Goal: Information Seeking & Learning: Check status

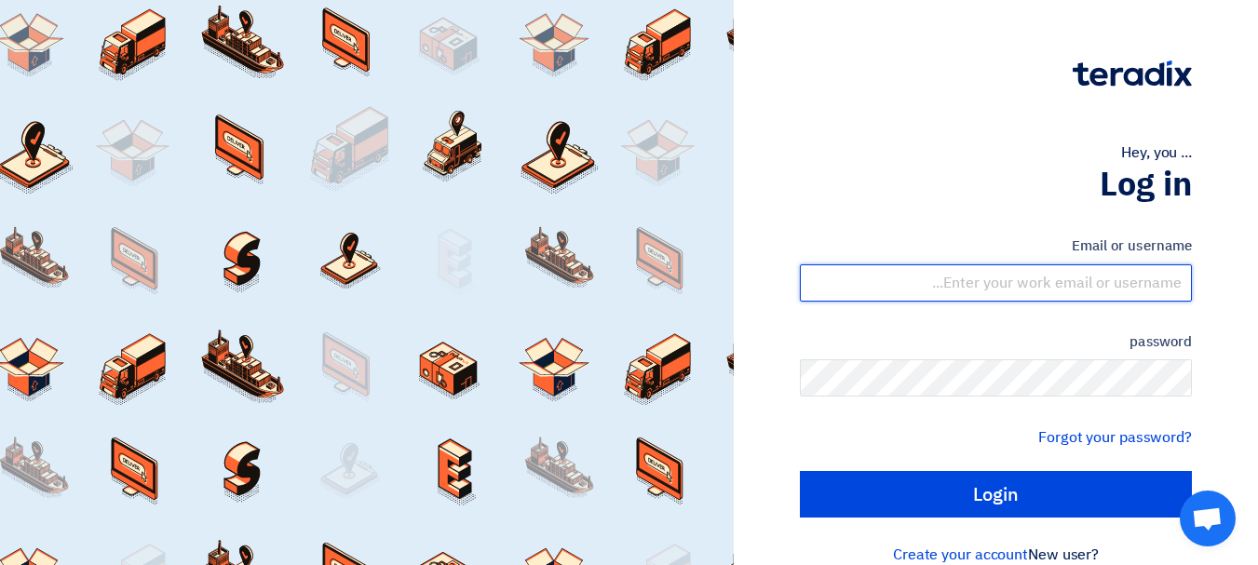
click at [1097, 280] on input "text" at bounding box center [996, 283] width 392 height 37
type input "yasir@nabatat.com.sa"
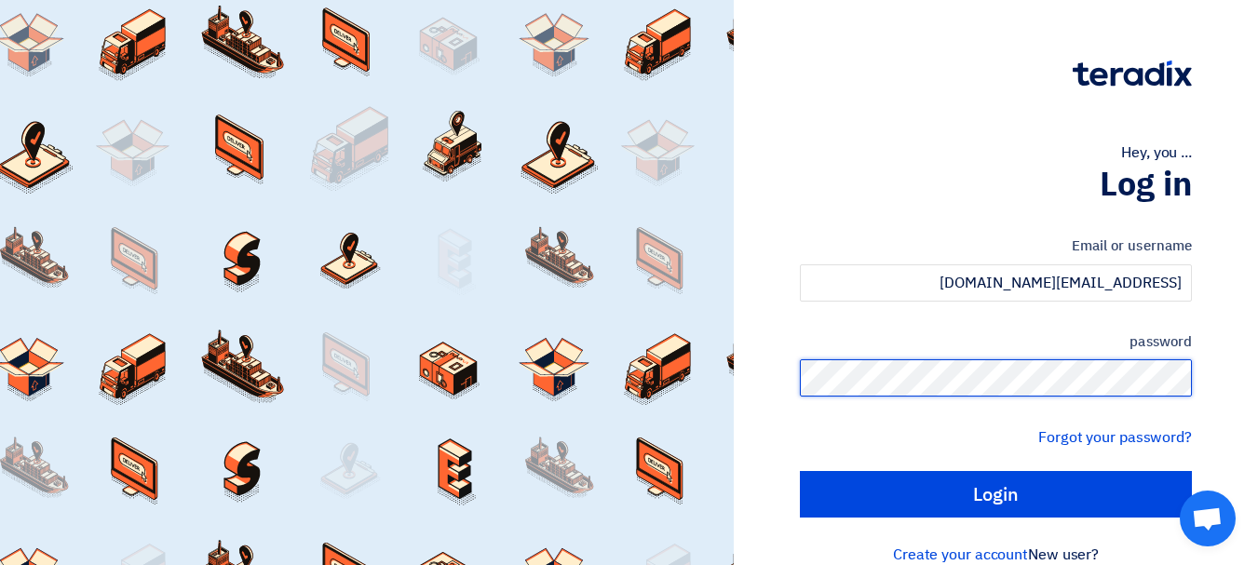
click at [800, 471] on input "Login" at bounding box center [996, 494] width 392 height 47
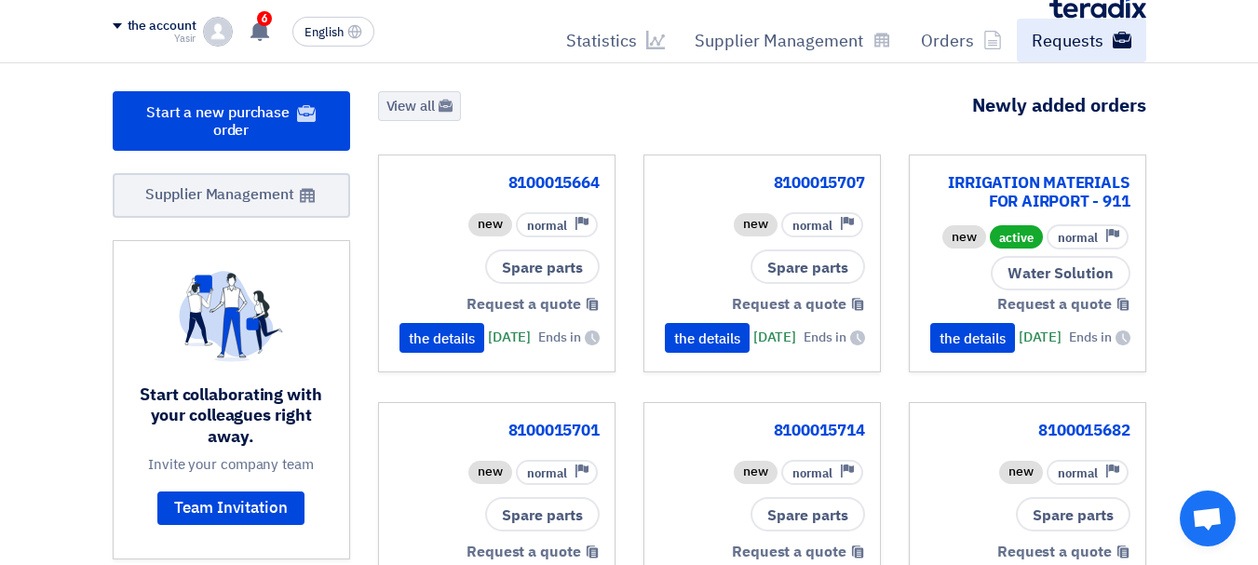
click at [1089, 52] on font "Requests" at bounding box center [1068, 40] width 72 height 25
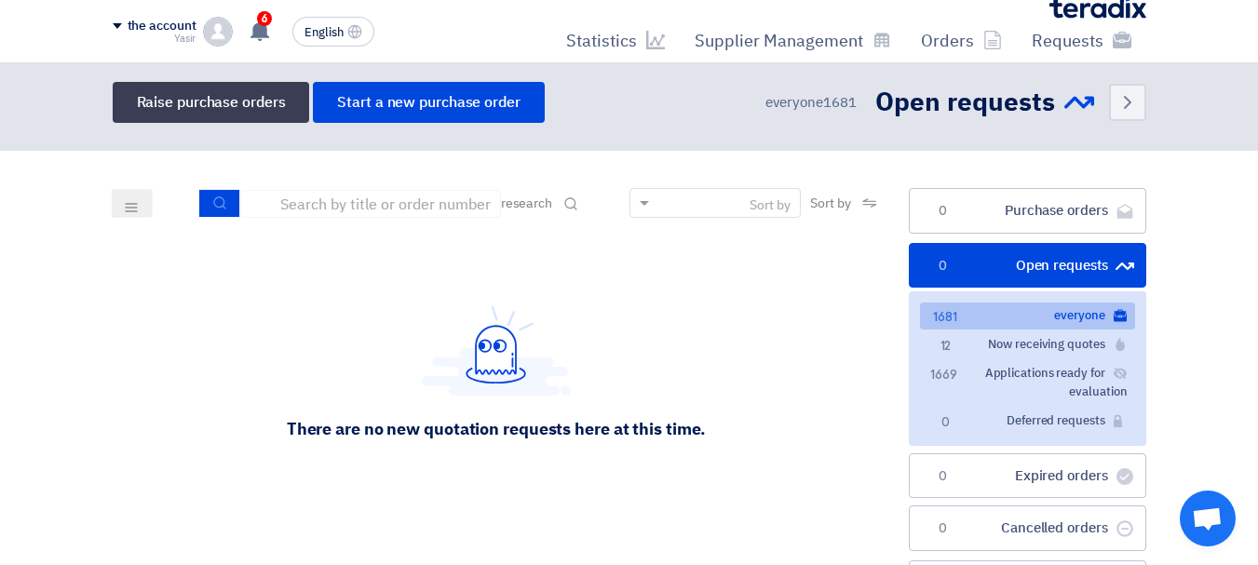
click at [1059, 270] on font "Open requests" at bounding box center [1062, 265] width 92 height 20
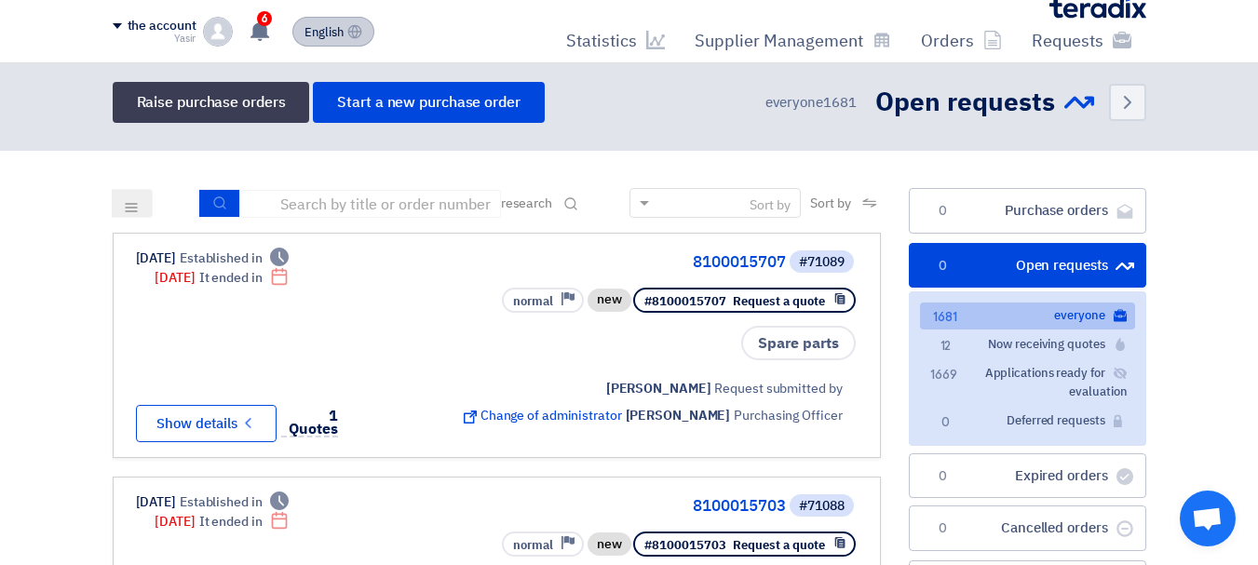
click at [332, 33] on font "English" at bounding box center [324, 32] width 39 height 18
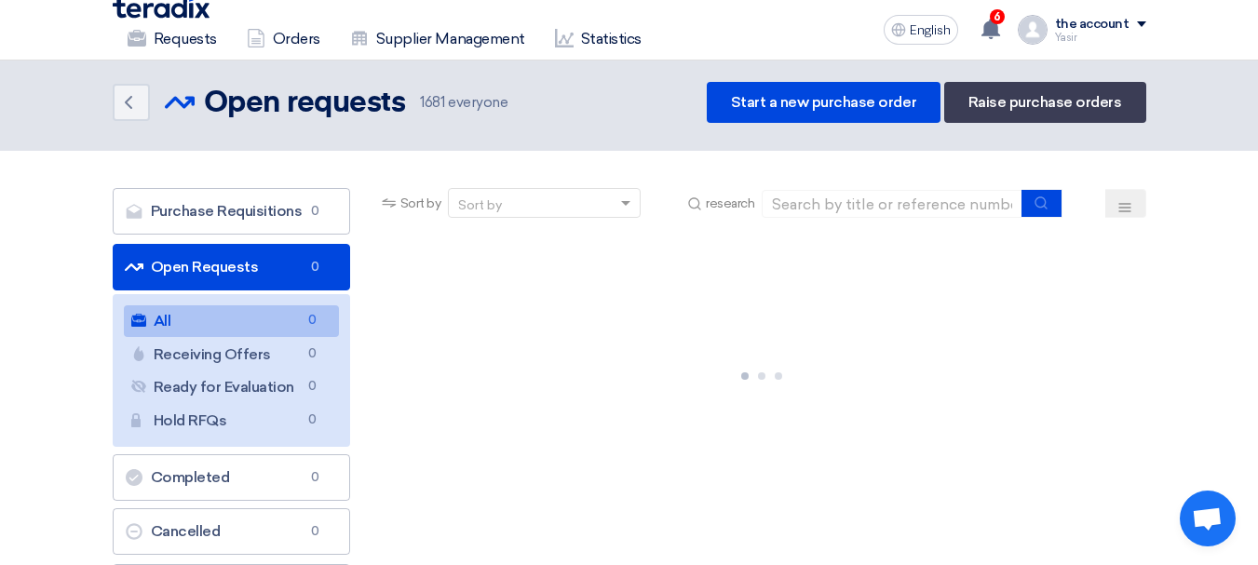
click at [224, 270] on font "Open Requests" at bounding box center [205, 267] width 108 height 18
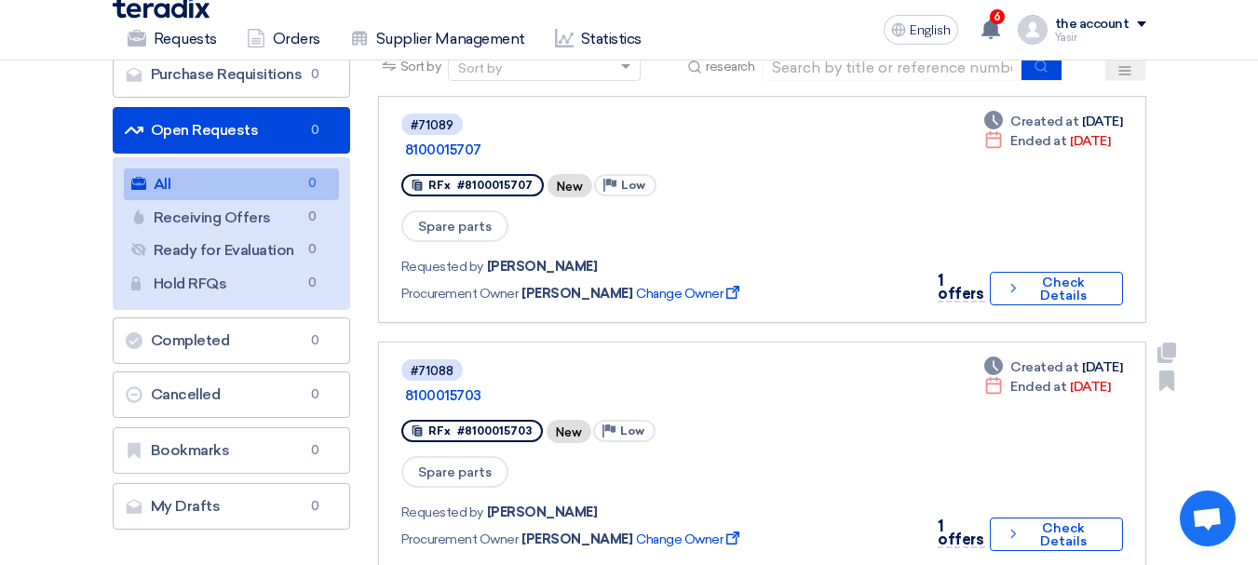
scroll to position [186, 0]
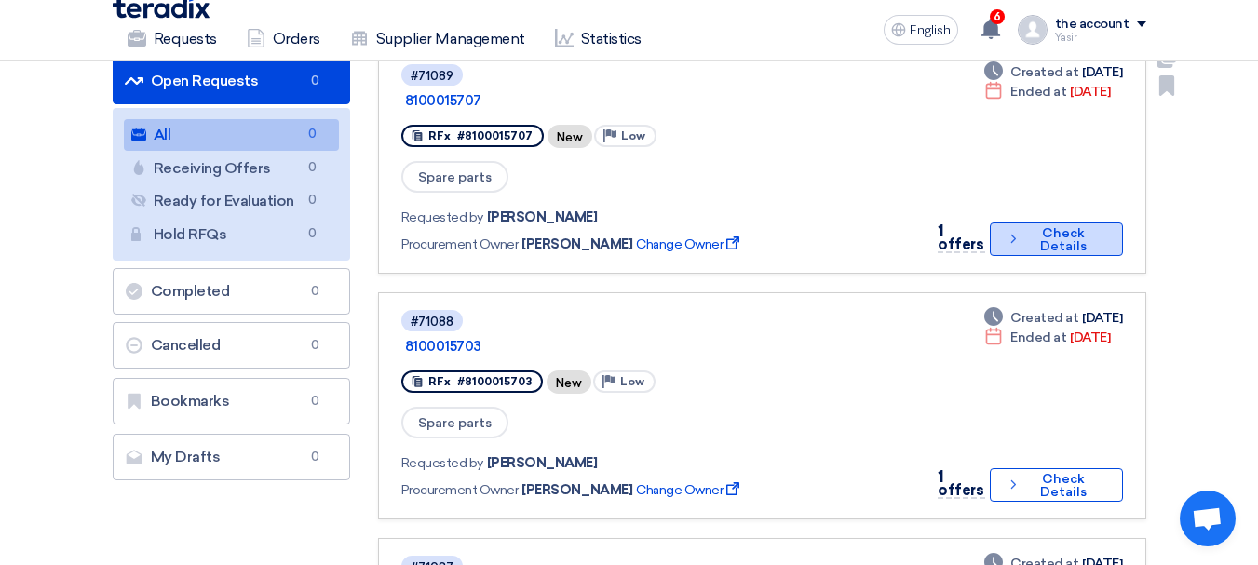
click at [1025, 227] on font "Check Details" at bounding box center [1064, 240] width 78 height 26
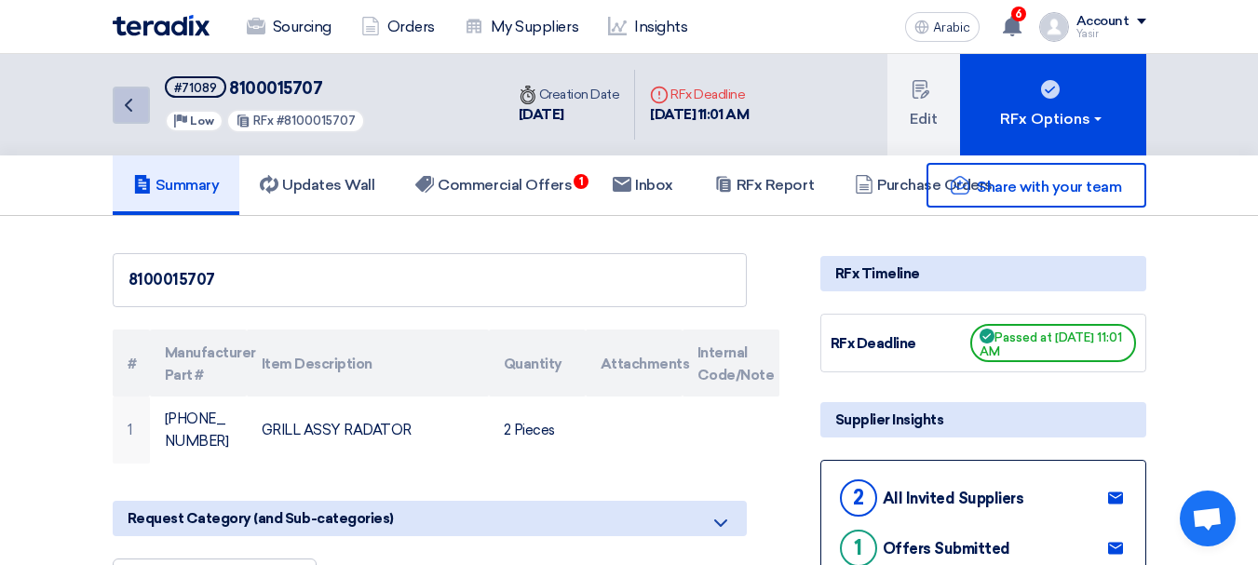
click at [127, 112] on icon "Back" at bounding box center [128, 105] width 22 height 22
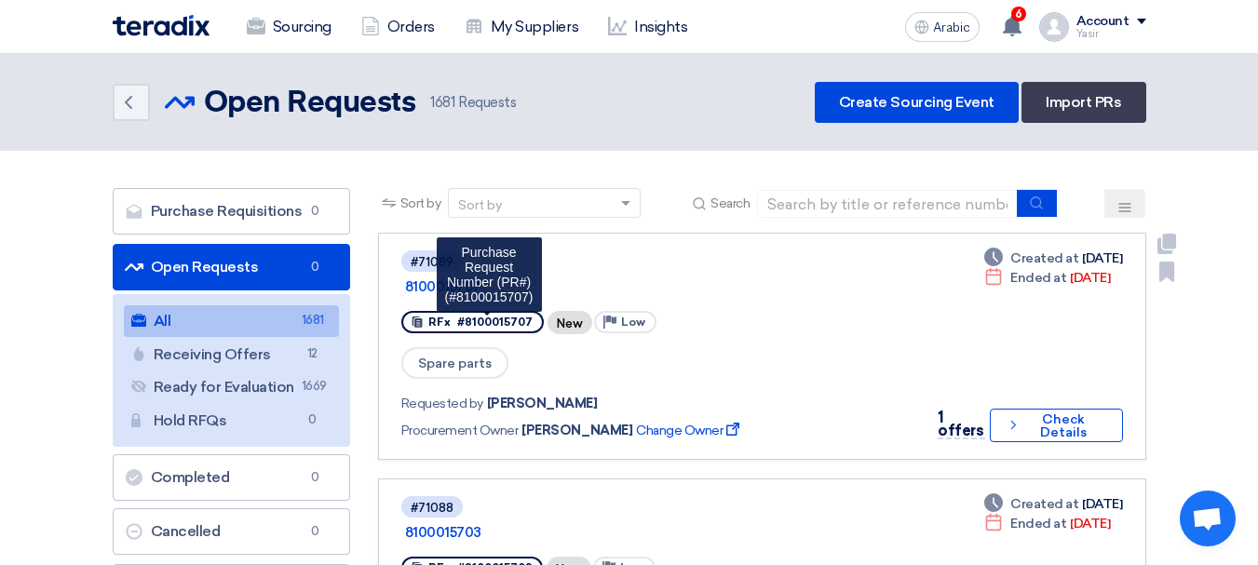
click at [520, 325] on font "#8100015707" at bounding box center [494, 322] width 75 height 13
copy font "8100015707"
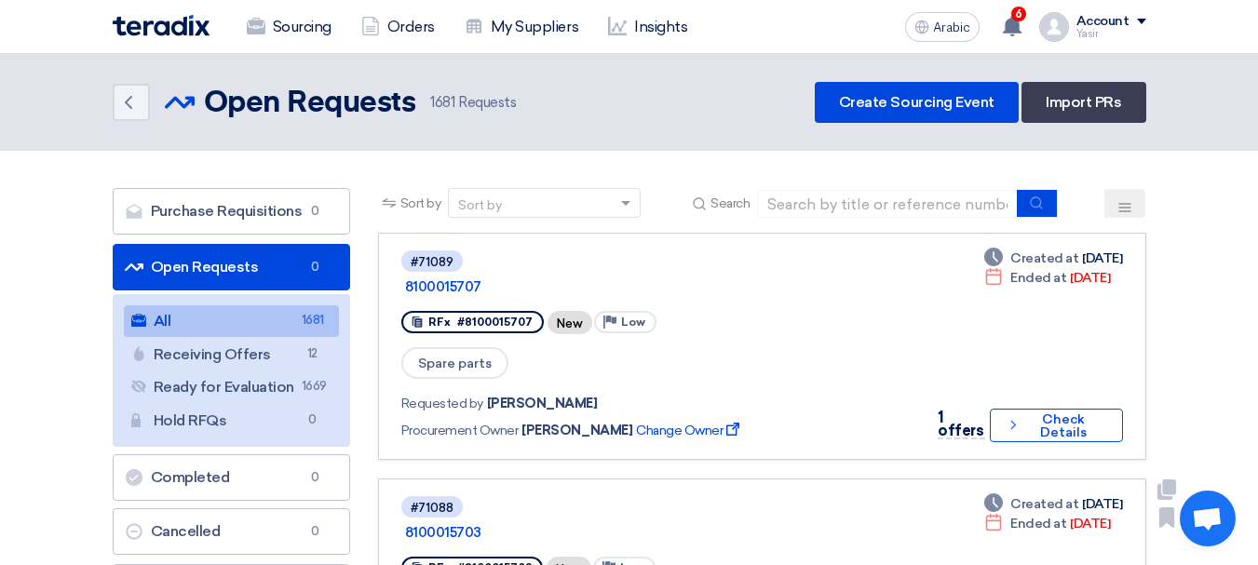
click at [875, 495] on div "#71088 8100015703" at bounding box center [656, 519] width 510 height 49
click at [190, 265] on font "Open Requests" at bounding box center [205, 267] width 108 height 18
click at [210, 328] on link "All All 1681" at bounding box center [231, 321] width 215 height 32
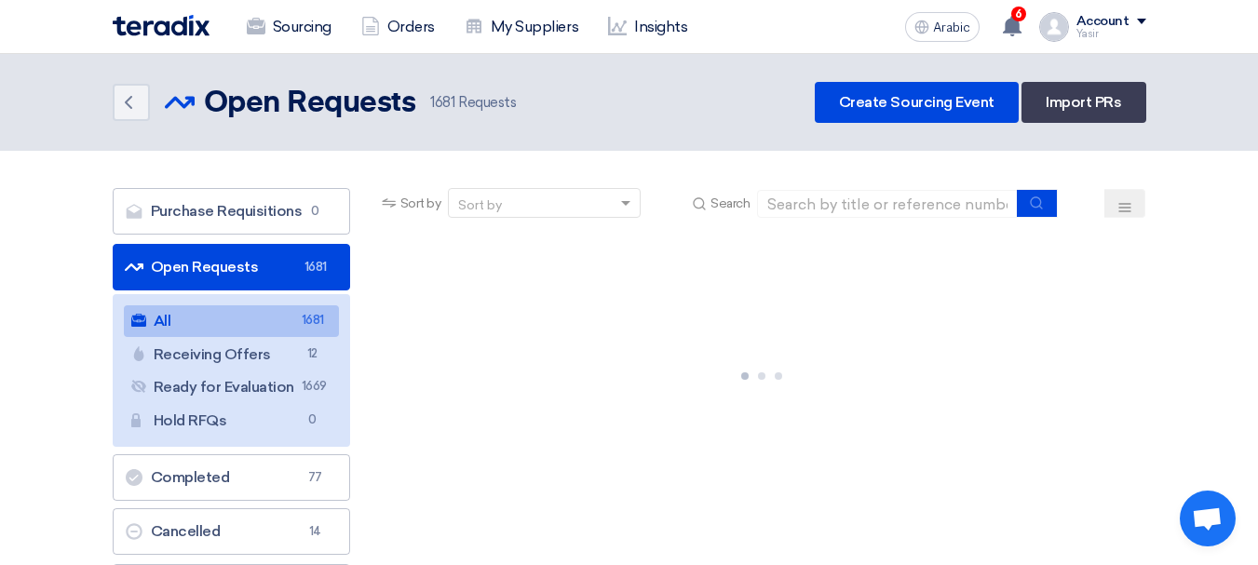
click at [273, 323] on link "All All 1681" at bounding box center [231, 321] width 215 height 32
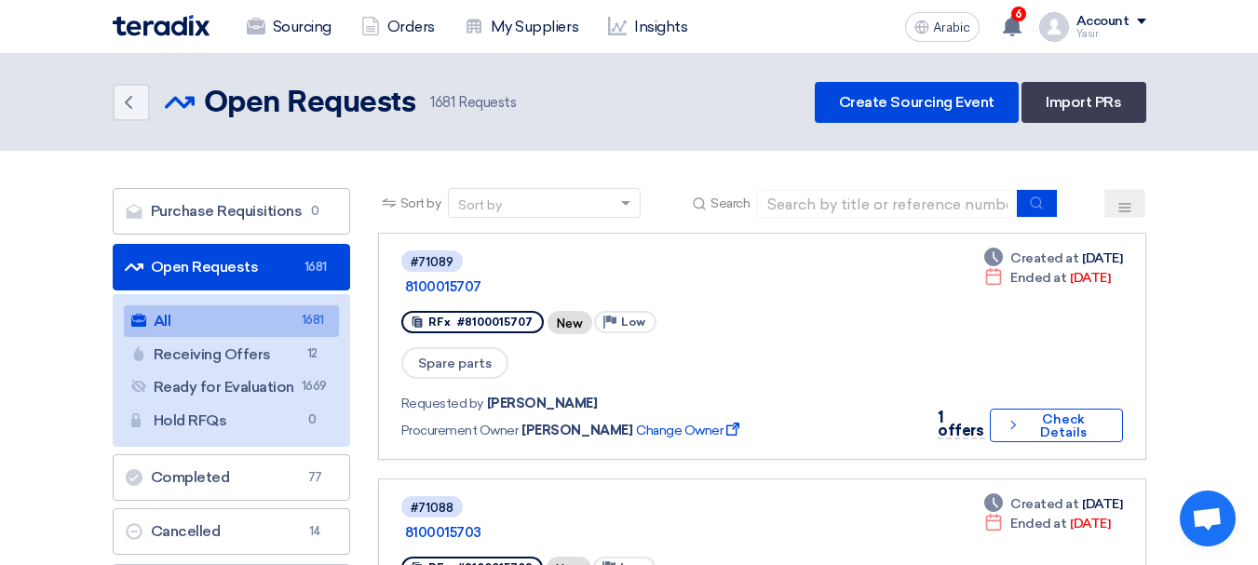
click at [242, 256] on link "Open Requests Open Requests 1681" at bounding box center [231, 267] width 237 height 47
click at [300, 269] on link "Open Requests Open Requests 1681" at bounding box center [231, 267] width 237 height 47
click at [259, 264] on link "Open Requests Open Requests 1681" at bounding box center [231, 267] width 237 height 47
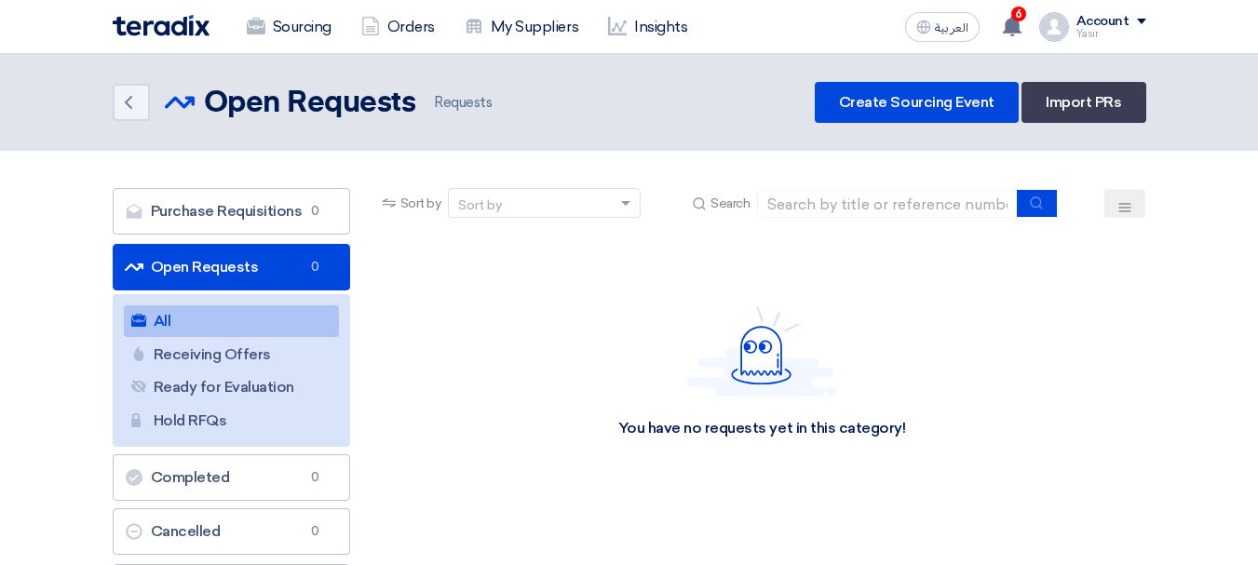
click at [201, 277] on link "Open Requests Open Requests 0" at bounding box center [231, 267] width 237 height 47
